Goal: Information Seeking & Learning: Compare options

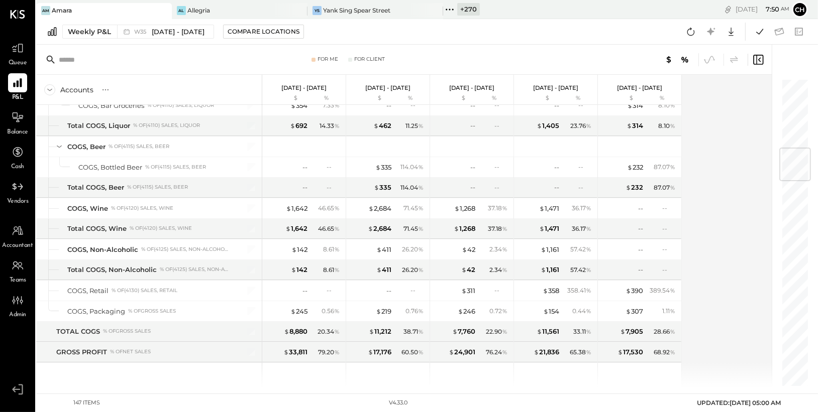
scroll to position [706, 0]
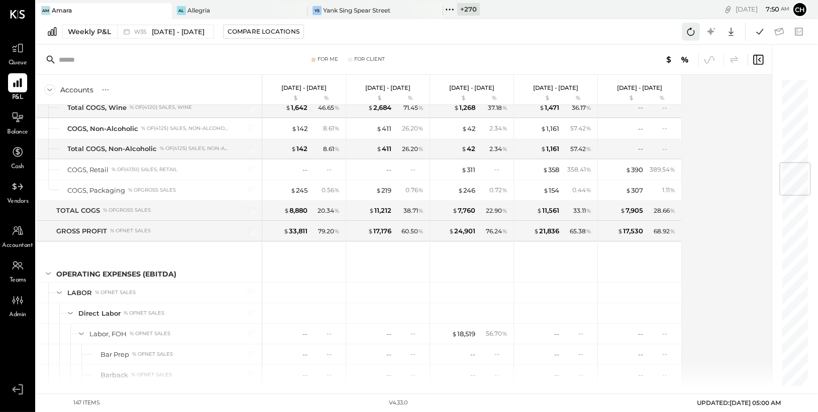
click at [693, 32] on icon at bounding box center [690, 31] width 13 height 13
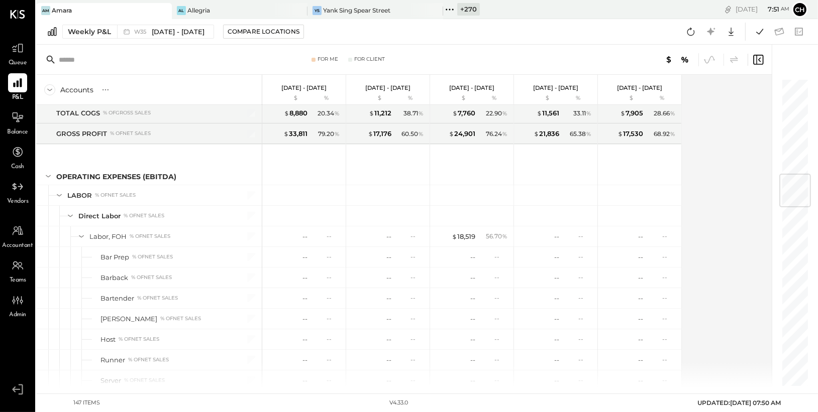
scroll to position [723, 0]
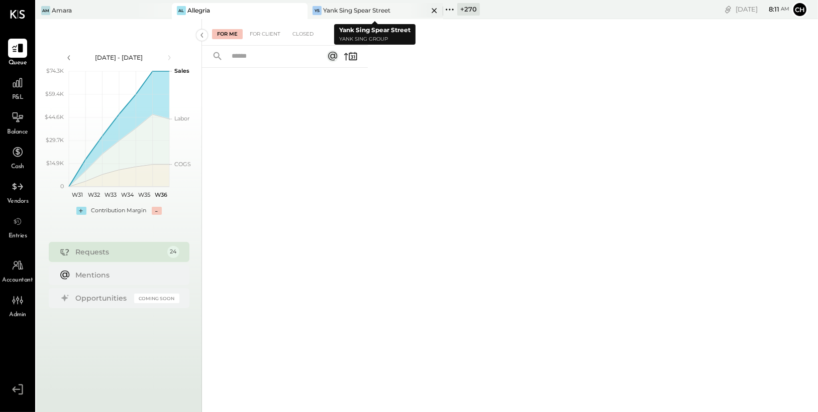
click at [436, 11] on icon at bounding box center [434, 11] width 13 height 12
click at [315, 8] on icon at bounding box center [313, 9] width 13 height 13
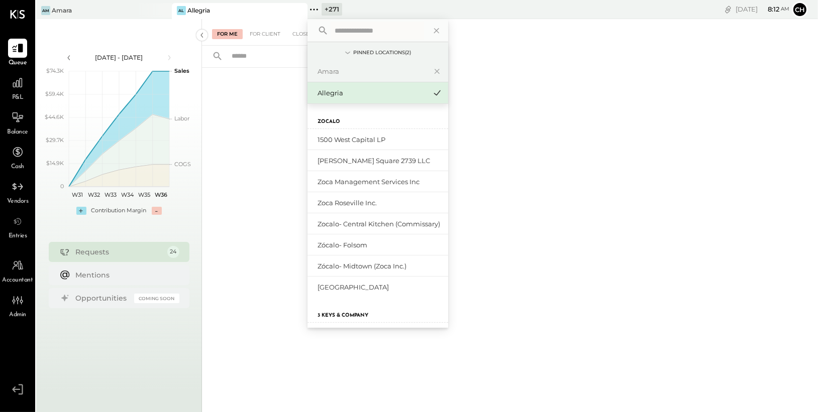
click at [315, 8] on icon at bounding box center [313, 9] width 13 height 13
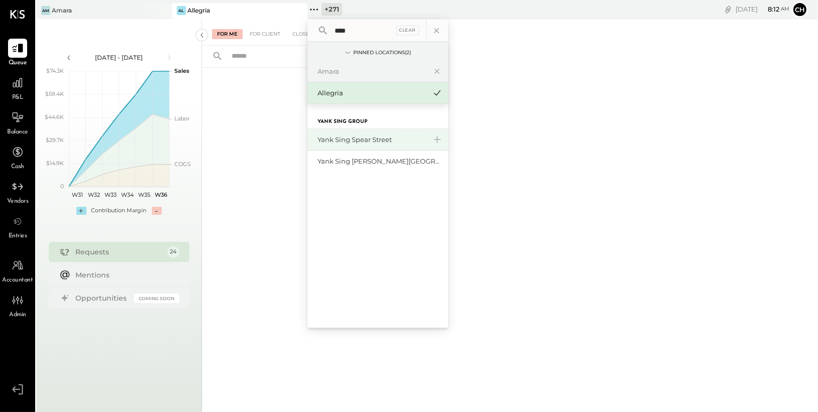
type input "****"
click at [360, 143] on div "Yank Sing Spear Street" at bounding box center [372, 140] width 109 height 10
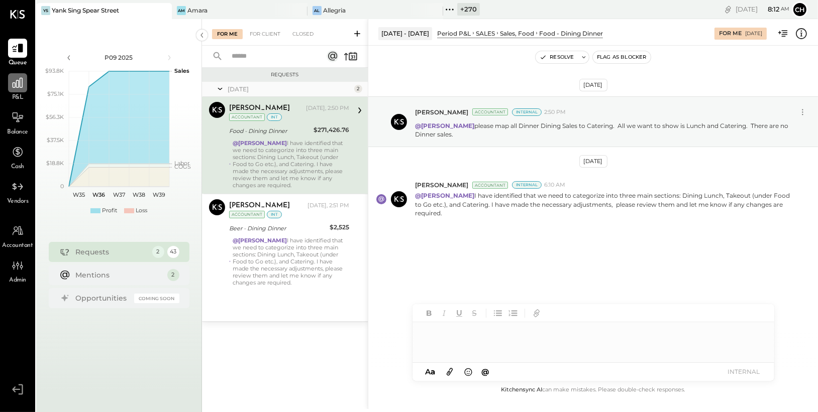
click at [12, 87] on icon at bounding box center [17, 82] width 13 height 13
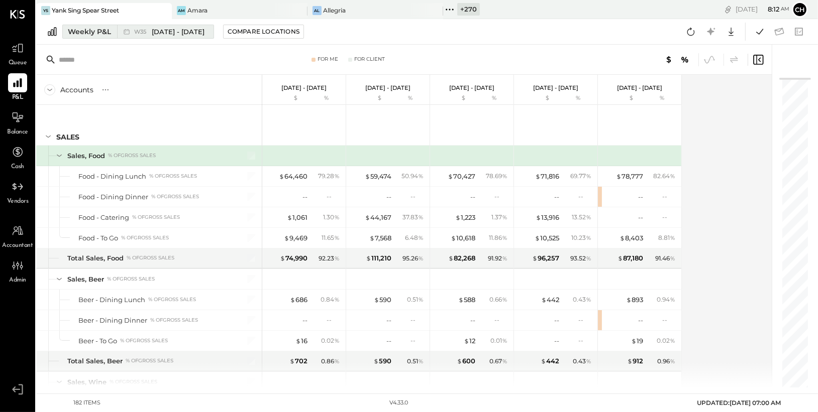
click at [139, 29] on span "W35" at bounding box center [141, 32] width 15 height 6
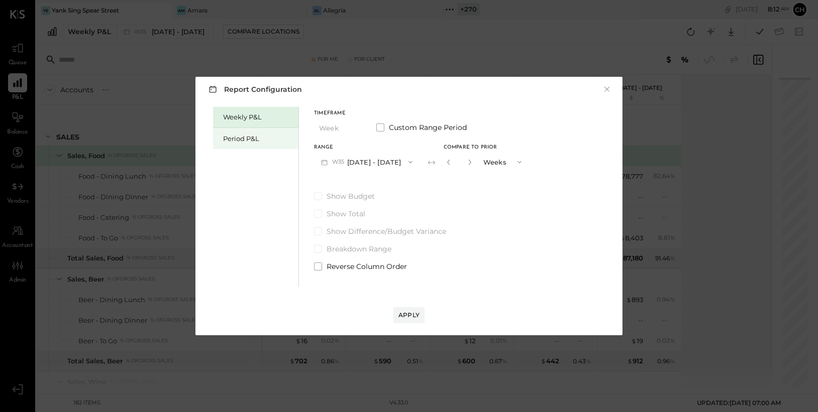
click at [249, 143] on div "Period P&L" at bounding box center [258, 139] width 70 height 10
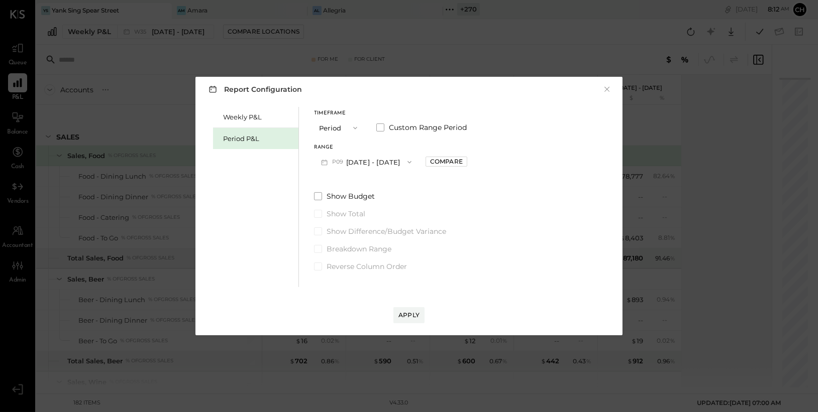
click at [358, 162] on button "P09 Aug 25 - Sep 28, 2025" at bounding box center [366, 162] width 105 height 19
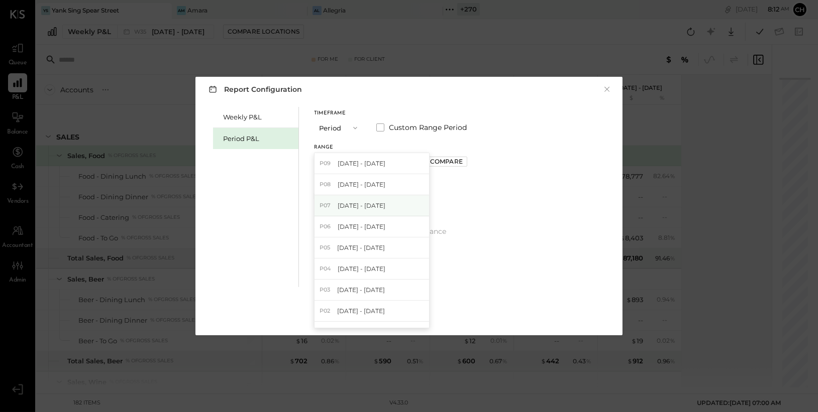
click at [375, 211] on div "P07 Jun 30 - Jul 27, 2025" at bounding box center [372, 205] width 115 height 21
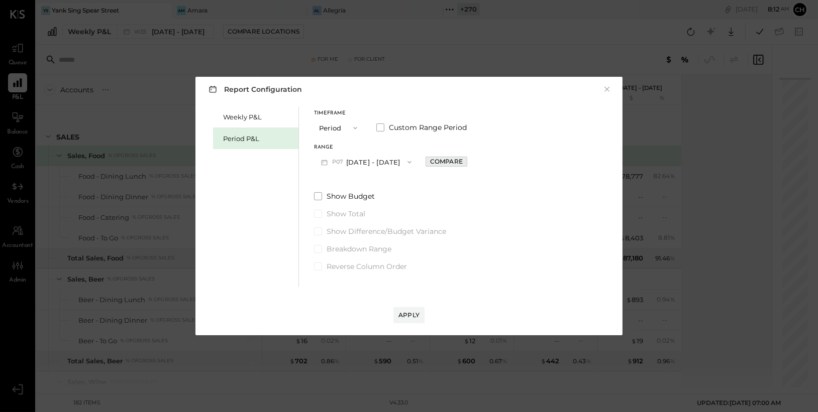
click at [459, 164] on div "Compare" at bounding box center [446, 161] width 33 height 9
click at [395, 161] on button "P07 Jun 30 - Jul 27, 2025" at bounding box center [366, 162] width 105 height 19
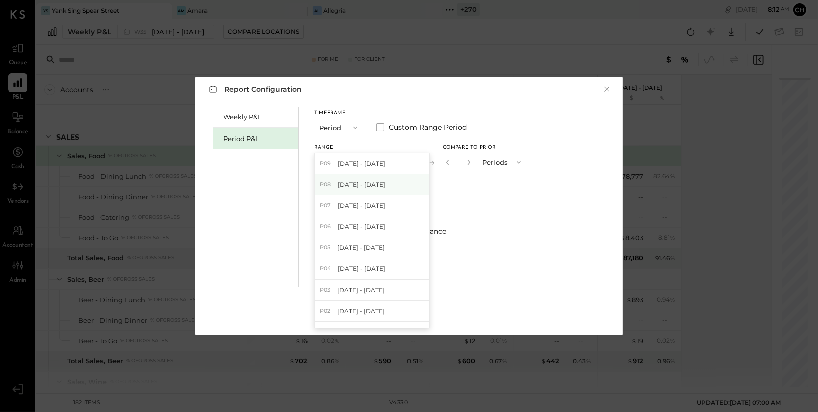
click at [385, 187] on span "Jul 28 - Aug 24, 2025" at bounding box center [362, 184] width 48 height 9
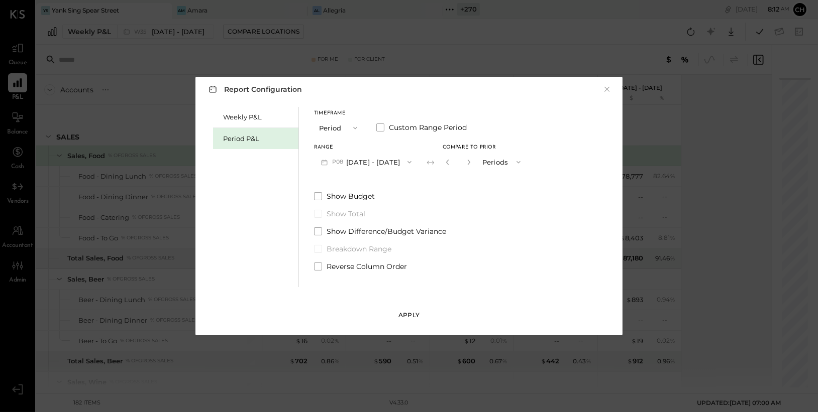
click at [407, 318] on div "Apply" at bounding box center [408, 315] width 21 height 9
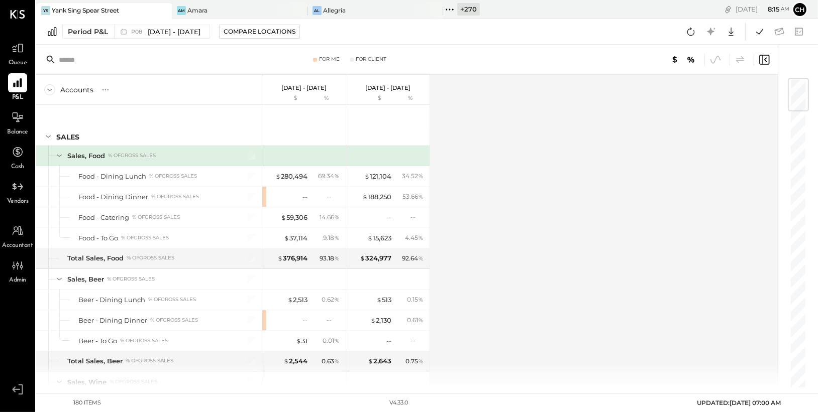
click at [167, 12] on icon at bounding box center [163, 11] width 13 height 12
click at [163, 12] on icon at bounding box center [163, 11] width 13 height 12
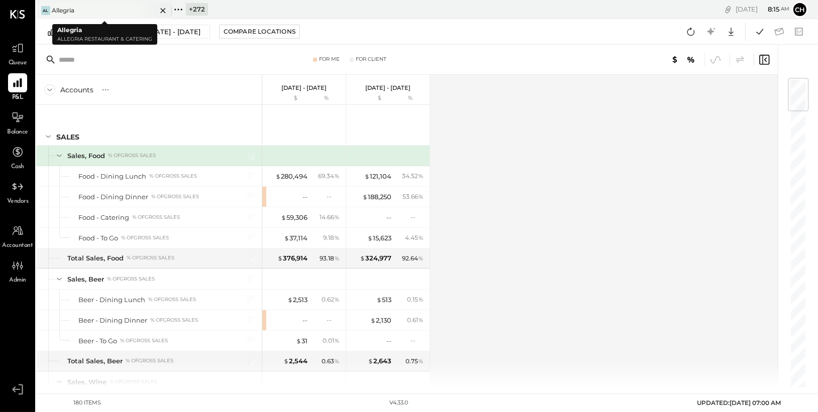
click at [163, 10] on icon at bounding box center [163, 11] width 13 height 12
click at [42, 10] on icon at bounding box center [42, 9] width 13 height 13
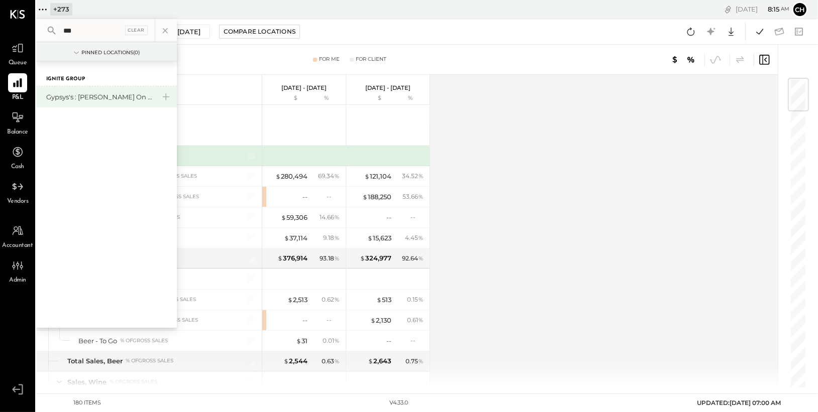
type input "***"
click at [96, 90] on div "Gypsys's : [PERSON_NAME] on the levee" at bounding box center [106, 96] width 141 height 21
click at [106, 92] on div "Gypsys's : [PERSON_NAME] on the levee" at bounding box center [100, 97] width 109 height 10
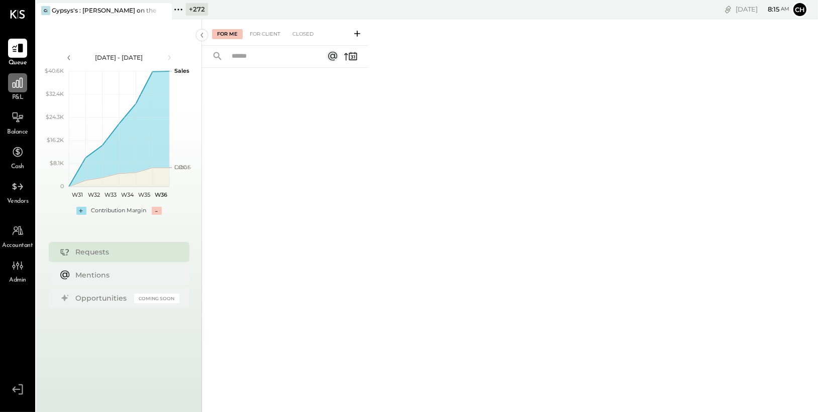
click at [9, 86] on div at bounding box center [17, 82] width 19 height 19
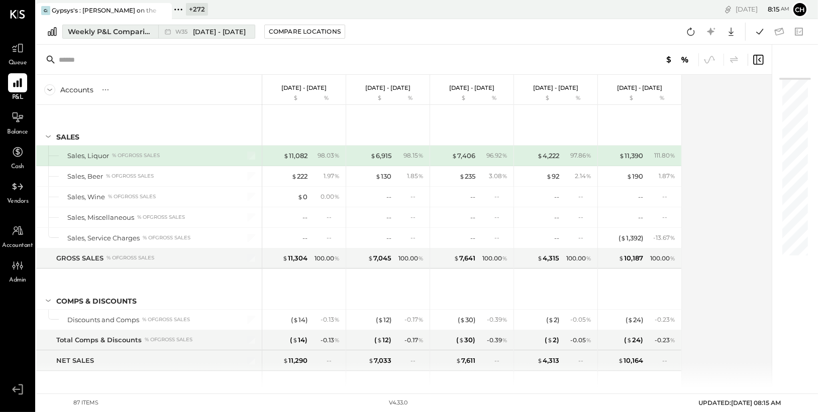
click at [123, 34] on div "Weekly P&L Comparison" at bounding box center [110, 32] width 84 height 10
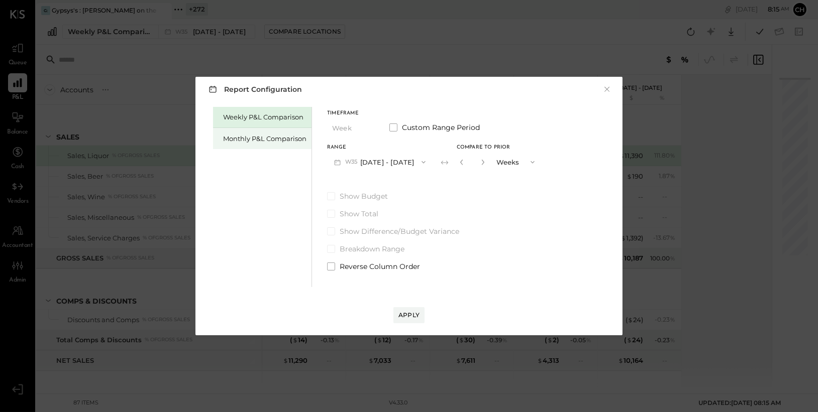
click at [254, 137] on div "Monthly P&L Comparison" at bounding box center [264, 139] width 83 height 10
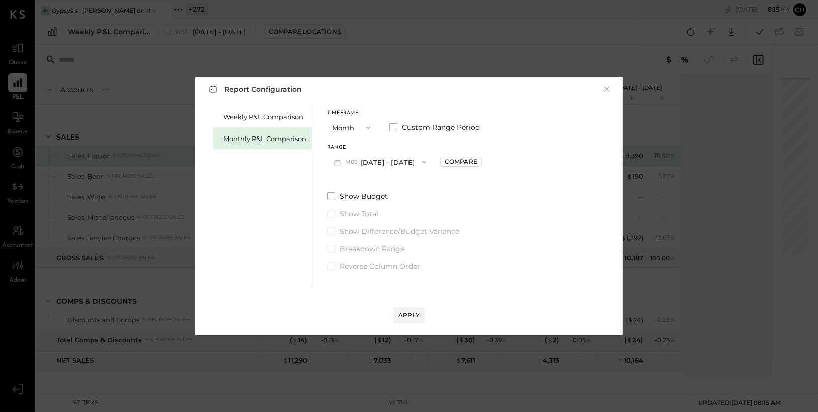
click at [406, 161] on button "M09 Sep 1 - 30, 2025" at bounding box center [380, 162] width 106 height 19
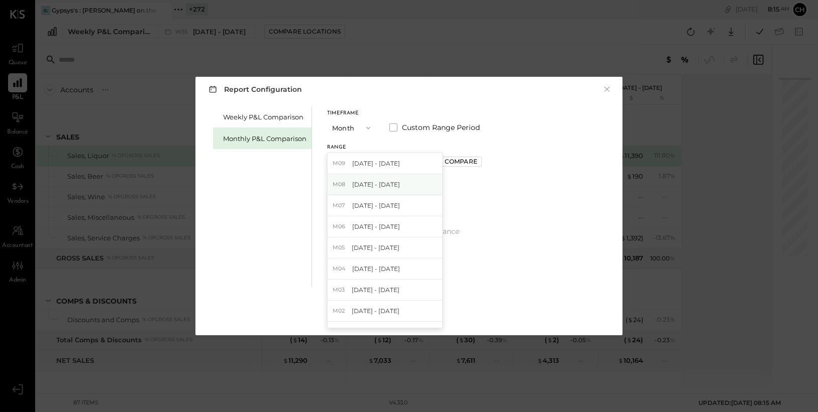
click at [402, 186] on div "M08 Aug 1 - 31, 2025" at bounding box center [385, 184] width 115 height 21
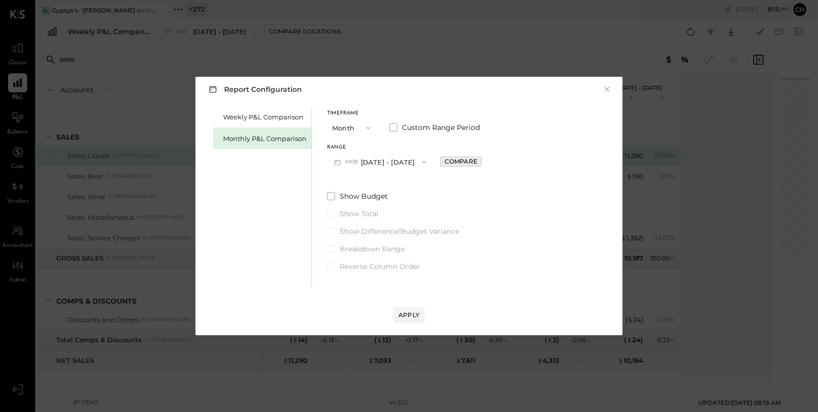
click at [445, 159] on div "Compare" at bounding box center [461, 161] width 33 height 9
click at [480, 160] on icon "button" at bounding box center [483, 162] width 6 height 6
type input "*"
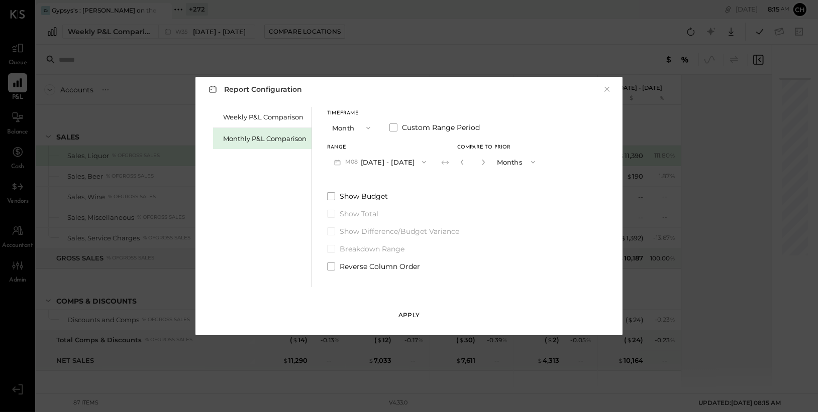
click at [411, 314] on div "Apply" at bounding box center [408, 315] width 21 height 9
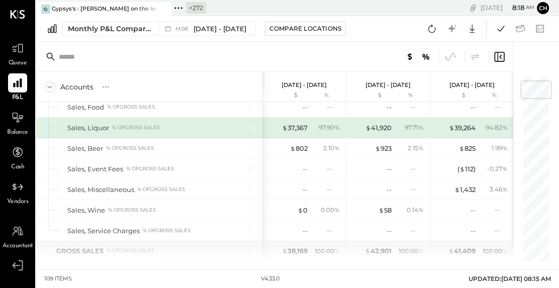
scroll to position [52, 0]
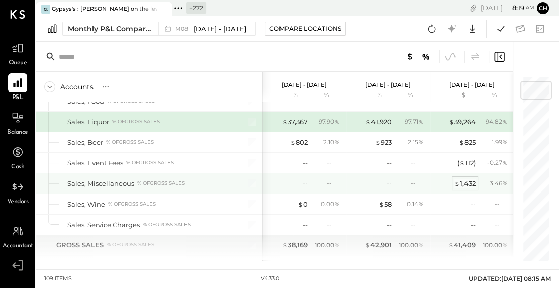
click at [466, 185] on div "$ 1,432" at bounding box center [464, 184] width 21 height 10
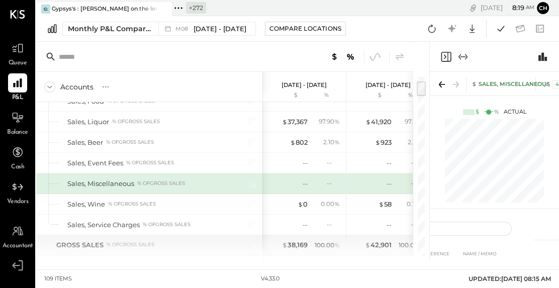
click at [462, 52] on icon "Expand panel (e)" at bounding box center [463, 57] width 12 height 12
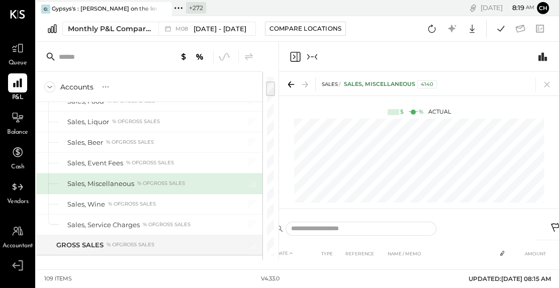
click at [290, 85] on icon at bounding box center [291, 84] width 14 height 14
click at [313, 58] on icon "Collapse panel (e)" at bounding box center [312, 57] width 12 height 12
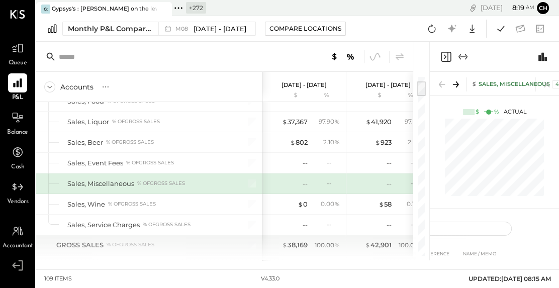
click at [446, 52] on icon "Close panel" at bounding box center [446, 57] width 10 height 10
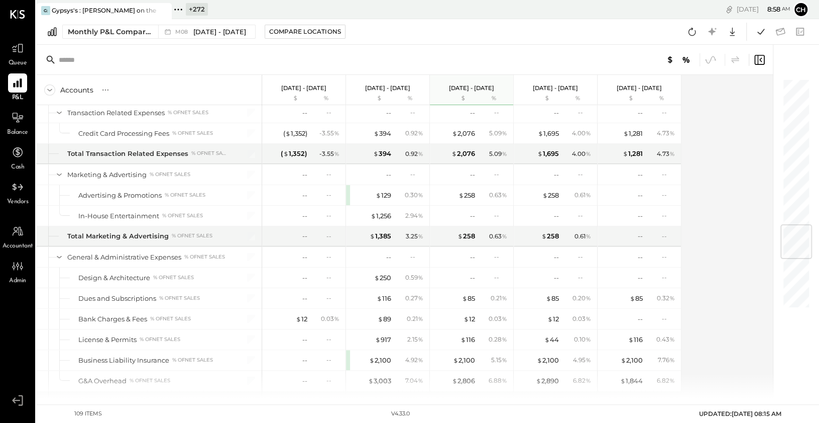
scroll to position [1305, 0]
